Goal: Transaction & Acquisition: Download file/media

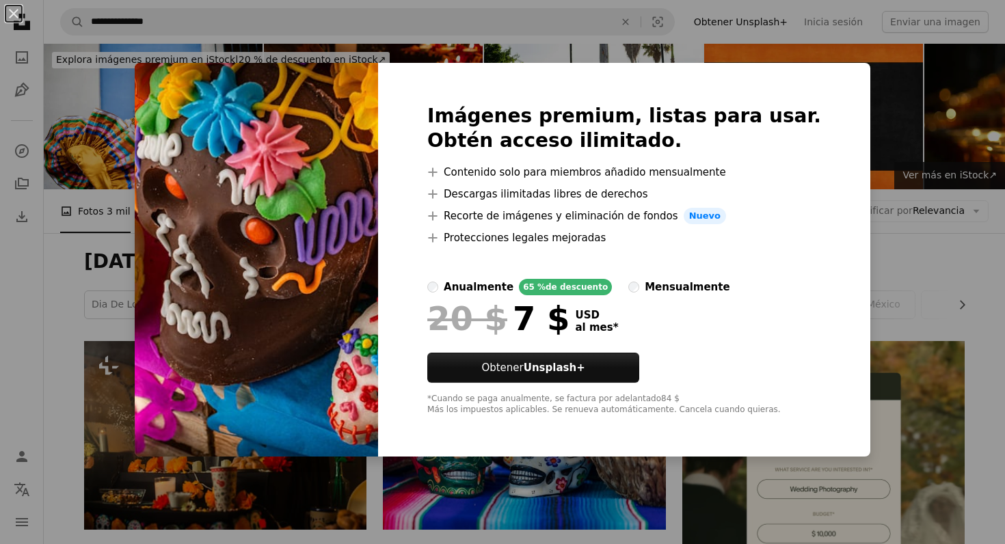
scroll to position [309, 0]
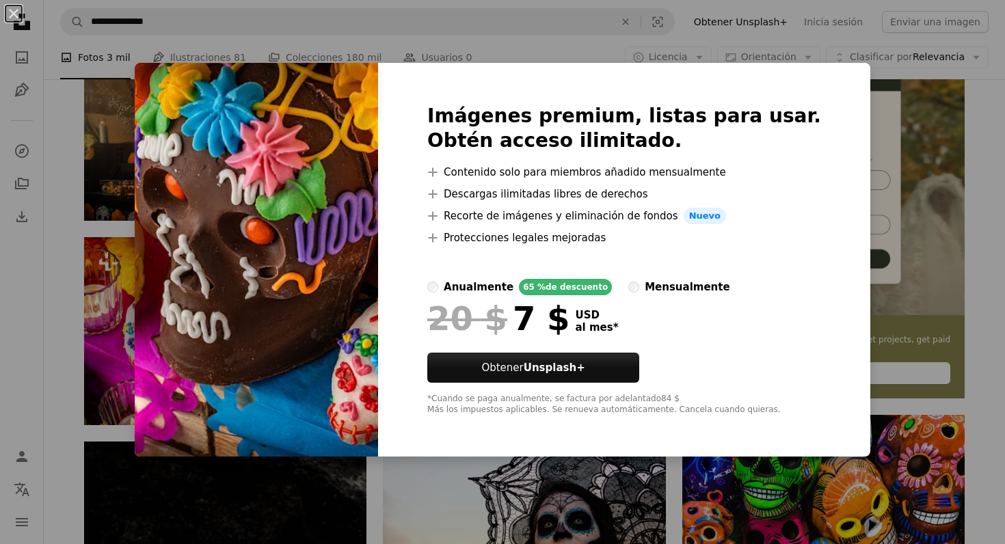
click at [74, 197] on div "An X shape Imágenes premium, listas para usar. Obtén acceso ilimitado. A plus s…" at bounding box center [502, 272] width 1005 height 544
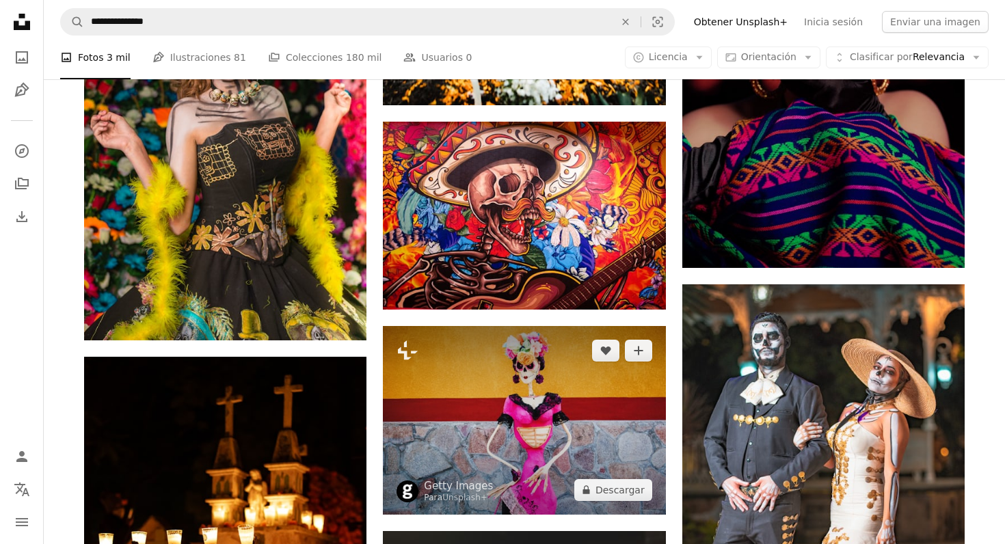
scroll to position [1235, 0]
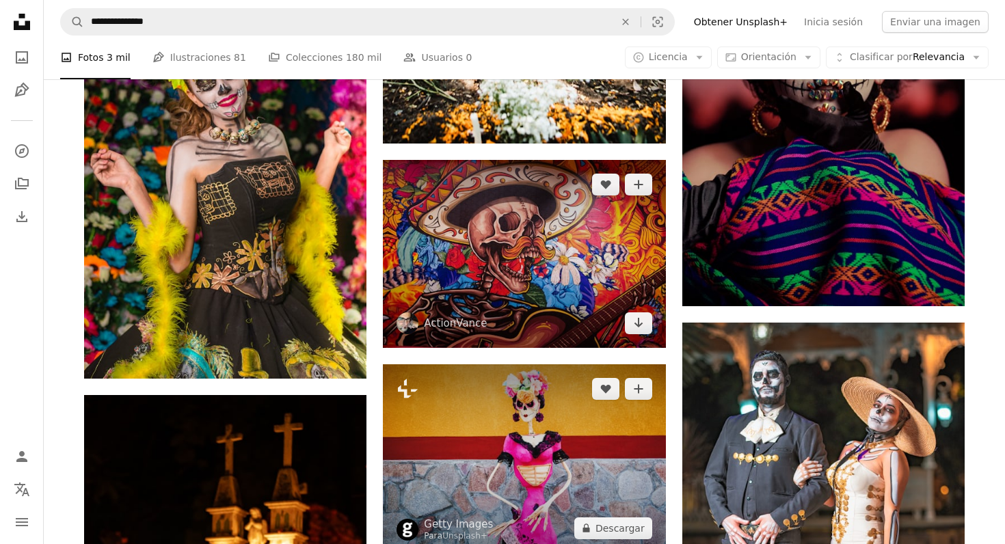
click at [578, 312] on img at bounding box center [524, 254] width 282 height 188
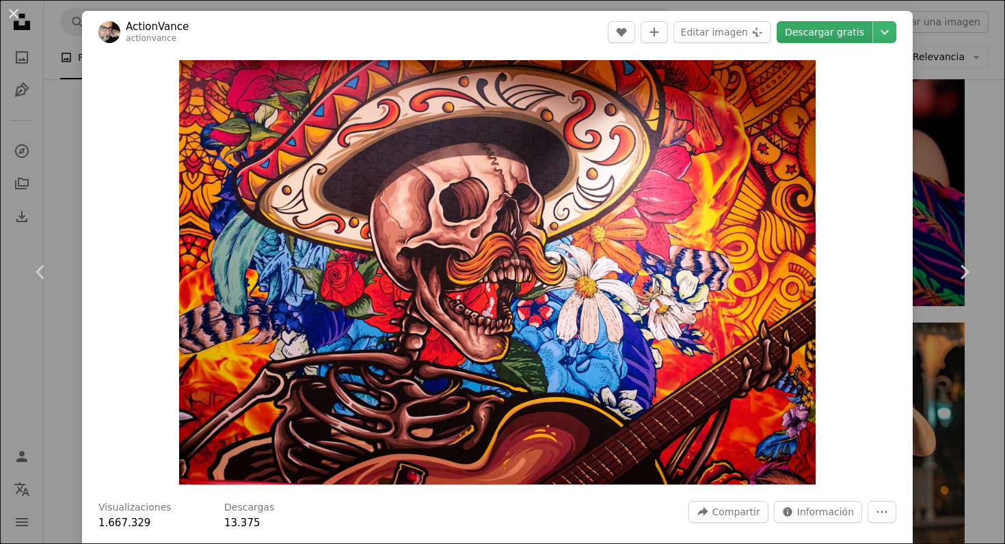
click at [855, 34] on link "Descargar gratis" at bounding box center [825, 32] width 96 height 22
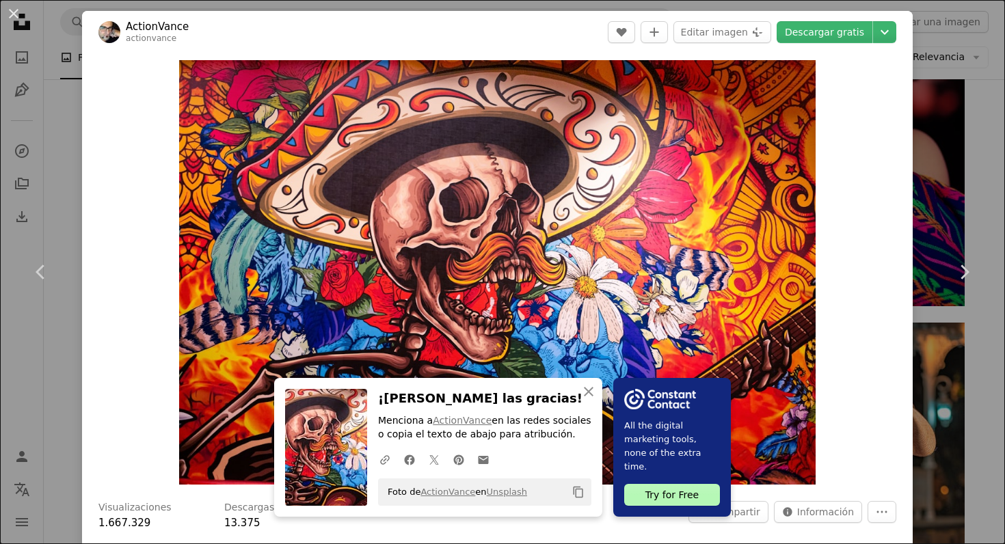
click at [970, 166] on div "An X shape Chevron left Chevron right An X shape Cerrar ¡Dale las gracias! Menc…" at bounding box center [502, 272] width 1005 height 544
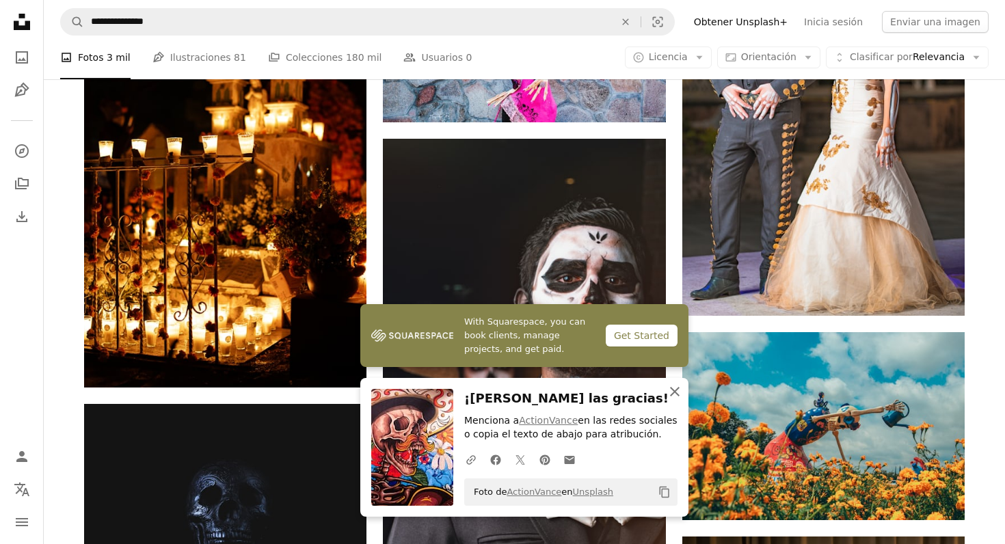
click at [675, 391] on icon "button" at bounding box center [675, 392] width 10 height 10
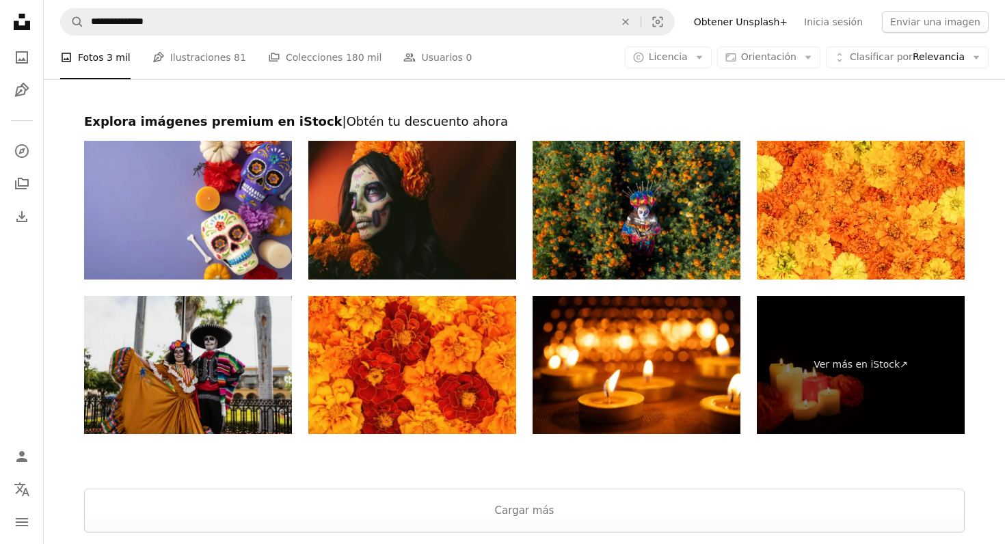
scroll to position [2585, 0]
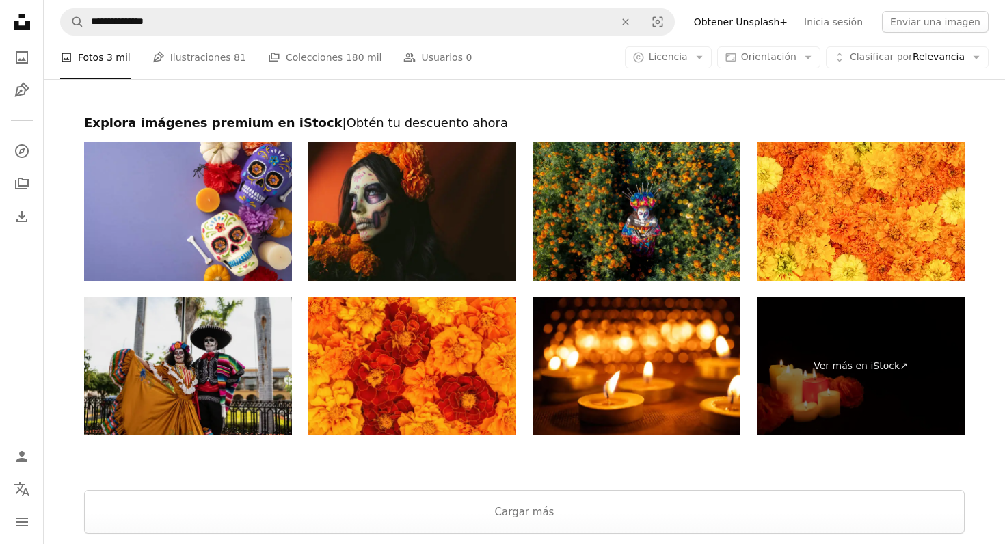
click at [217, 376] on img at bounding box center [188, 366] width 208 height 139
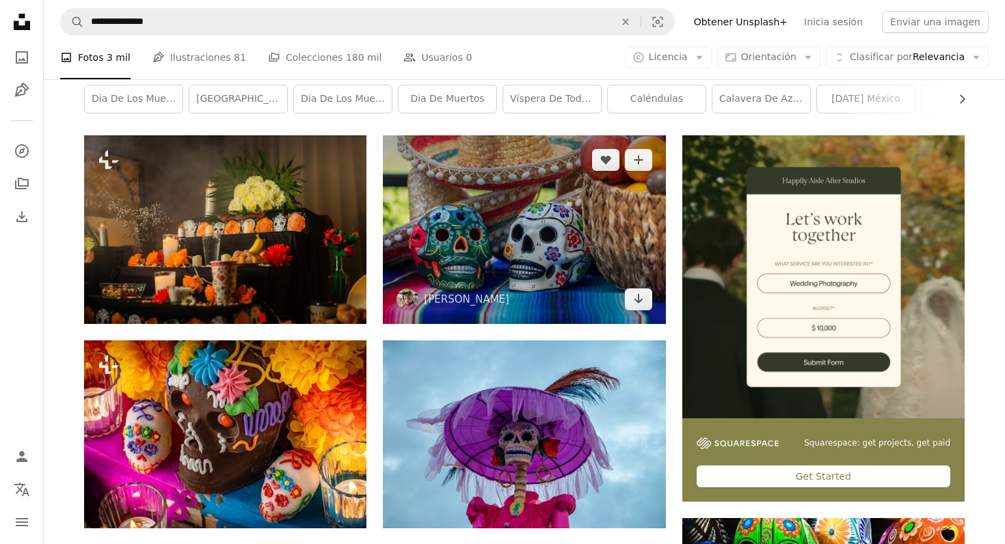
scroll to position [196, 0]
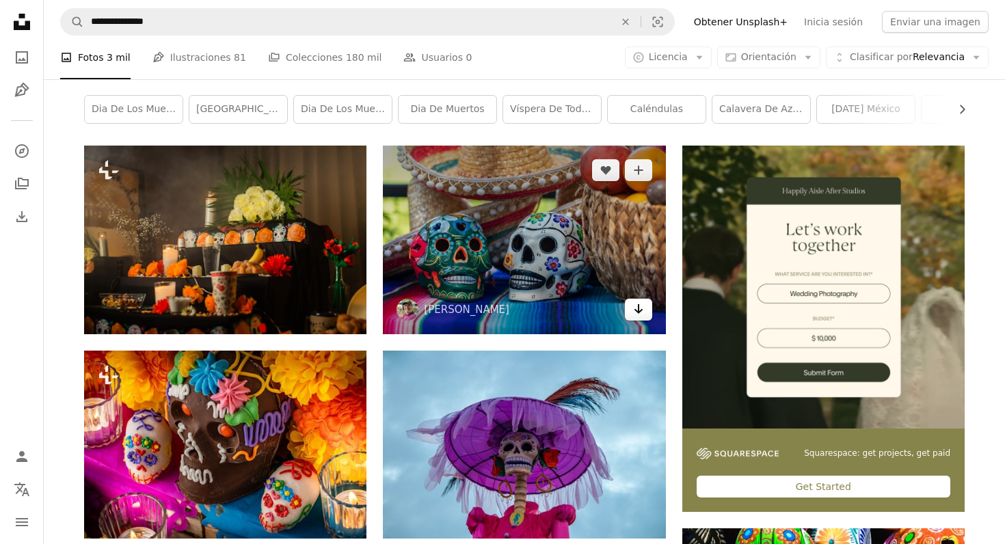
click at [645, 318] on link "Arrow pointing down" at bounding box center [638, 310] width 27 height 22
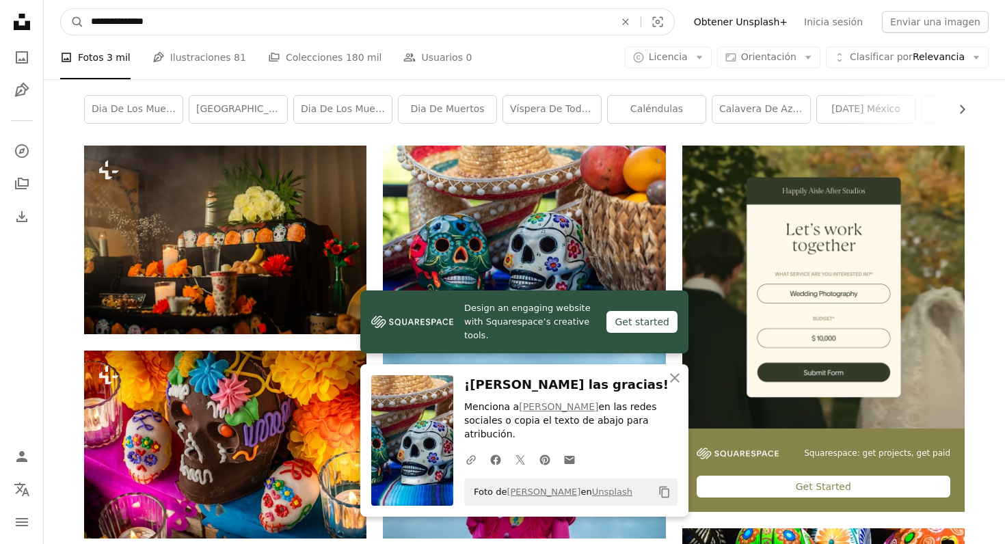
drag, startPoint x: 207, startPoint y: 28, endPoint x: 48, endPoint y: 28, distance: 159.3
click at [48, 28] on nav "**********" at bounding box center [524, 22] width 961 height 44
drag, startPoint x: 174, startPoint y: 21, endPoint x: 10, endPoint y: 21, distance: 164.1
